Goal: Information Seeking & Learning: Understand process/instructions

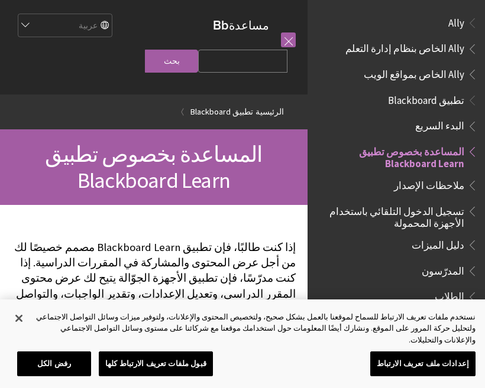
scroll to position [122, 0]
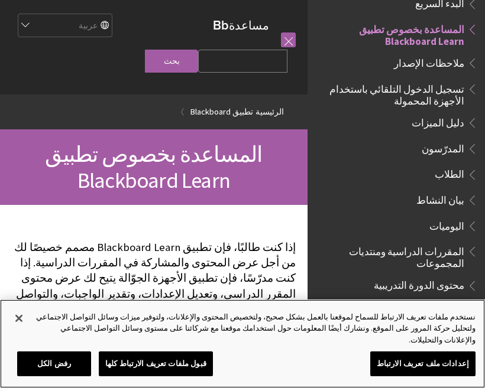
click at [61, 366] on button "رفض الكل" at bounding box center [54, 364] width 74 height 25
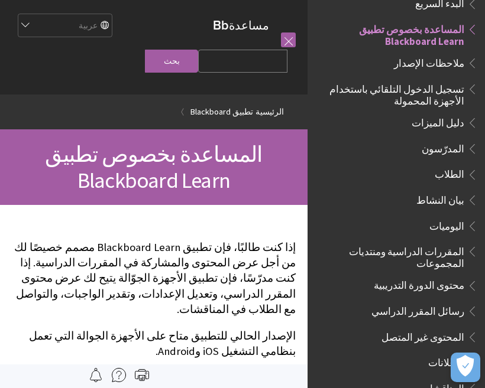
click at [435, 155] on ul "البدء السريع المساعدة بخصوص تطبيق Blackboard Learn ملاحظات الإصدار تسجيل الدخول…" at bounding box center [395, 312] width 163 height 637
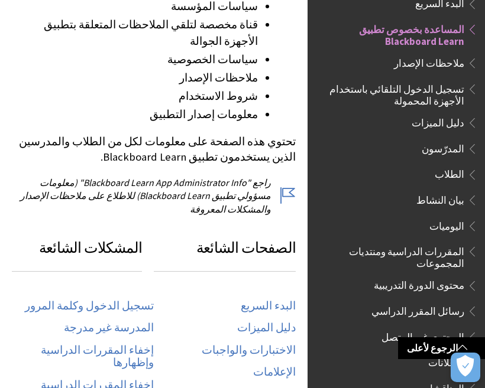
scroll to position [459, 0]
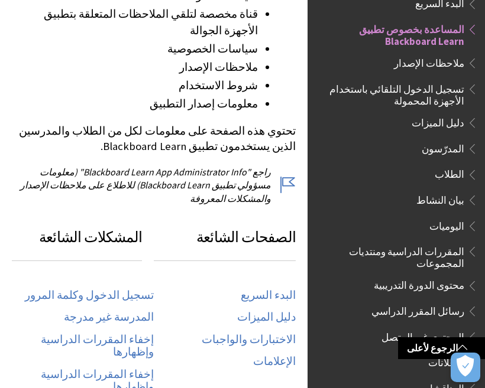
click at [282, 289] on link "البدء السريع" at bounding box center [268, 296] width 55 height 14
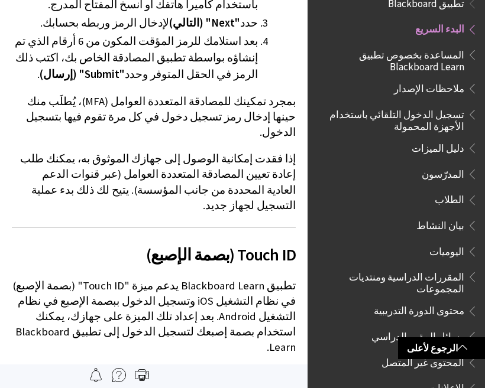
scroll to position [1466, 0]
